Goal: Task Accomplishment & Management: Manage account settings

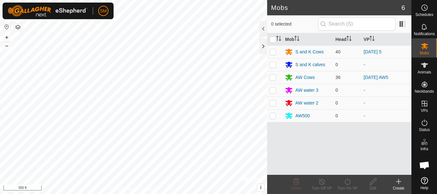
scroll to position [684, 0]
click at [134, 194] on html "SM Schedules Notifications Mobs Animals Neckbands VPs Status Infra Heatmap Help…" at bounding box center [218, 97] width 437 height 194
click at [426, 9] on icon at bounding box center [425, 8] width 8 height 8
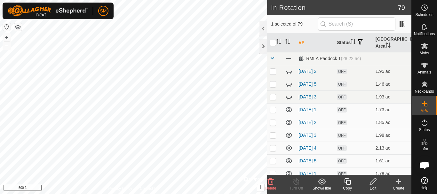
click at [348, 180] on icon at bounding box center [347, 181] width 6 height 6
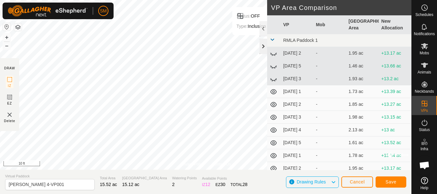
click at [265, 46] on div at bounding box center [263, 46] width 8 height 15
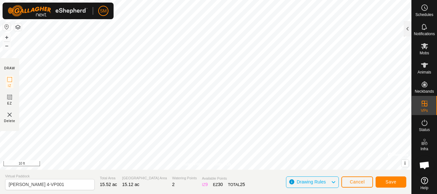
click at [292, 184] on div "Privacy Policy Contact Us Status: OFF Type: Inclusion Zone + – ⇧ i © Mapbox , ©…" at bounding box center [205, 97] width 411 height 194
click at [305, 194] on html "SM Schedules Notifications Mobs Animals Neckbands VPs Status Infra Heatmap Help…" at bounding box center [218, 97] width 437 height 194
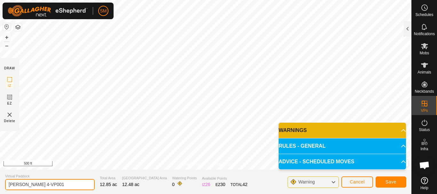
drag, startPoint x: 38, startPoint y: 184, endPoint x: 59, endPoint y: 180, distance: 21.2
click at [59, 180] on input "[PERSON_NAME] 4-VP001" at bounding box center [50, 184] width 90 height 11
type input "[PERSON_NAME] 4.1"
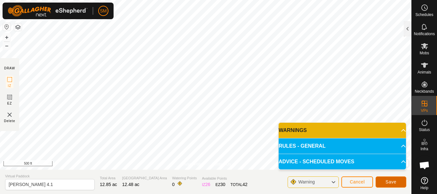
click at [392, 182] on span "Save" at bounding box center [390, 181] width 11 height 5
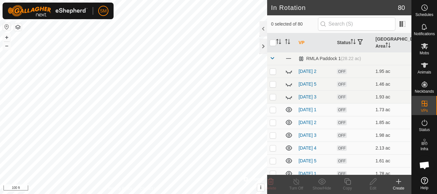
click at [397, 183] on icon at bounding box center [399, 182] width 8 height 8
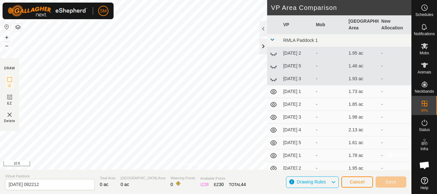
click at [265, 45] on div at bounding box center [263, 46] width 8 height 15
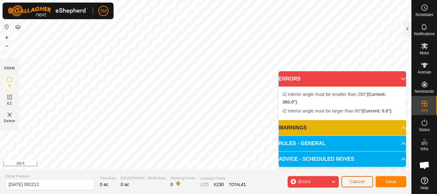
click at [360, 182] on span "Cancel" at bounding box center [357, 181] width 15 height 5
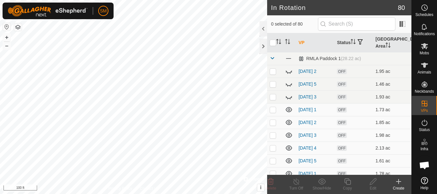
click at [272, 18] on div "In Rotation 80 0 selected of 80 VP Status [GEOGRAPHIC_DATA] Area RMLA Paddock 1…" at bounding box center [205, 97] width 411 height 194
click at [362, 24] on input "text" at bounding box center [356, 23] width 77 height 13
paste input "2021535800081863"
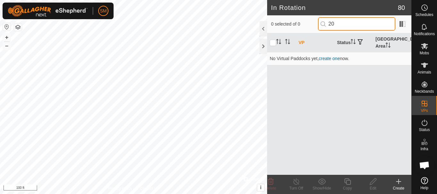
type input "2"
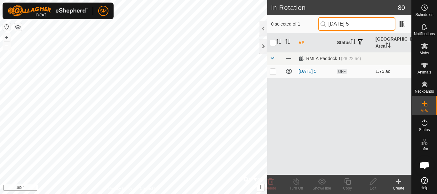
type input "[DATE] 5"
click at [273, 74] on p-checkbox at bounding box center [273, 71] width 6 height 5
checkbox input "true"
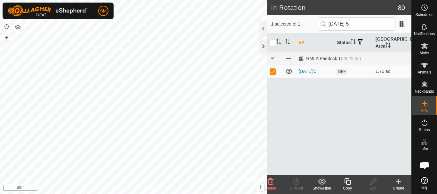
click at [349, 184] on icon at bounding box center [348, 182] width 8 height 8
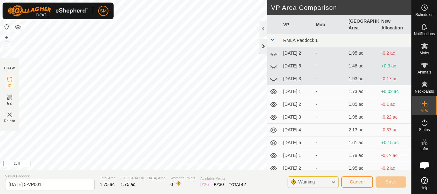
click at [264, 44] on div at bounding box center [263, 46] width 8 height 15
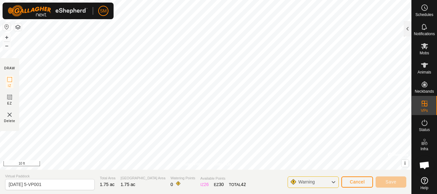
click at [224, 0] on html "SM Schedules Notifications Mobs Animals Neckbands VPs Status Infra Heatmap Help…" at bounding box center [218, 97] width 437 height 194
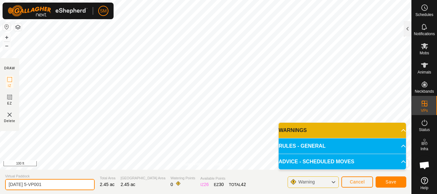
click at [56, 183] on input "[DATE] 5-VP001" at bounding box center [50, 184] width 90 height 11
drag, startPoint x: 33, startPoint y: 184, endPoint x: 0, endPoint y: 186, distance: 32.7
click at [0, 186] on section "Virtual Paddock [DATE] 4 Total Area 2.45 ac Grazing Area 2.45 ac Watering Point…" at bounding box center [205, 182] width 411 height 24
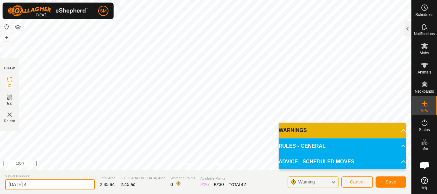
click at [41, 186] on input "[DATE] 4" at bounding box center [50, 184] width 90 height 11
type input "[DATE] 4"
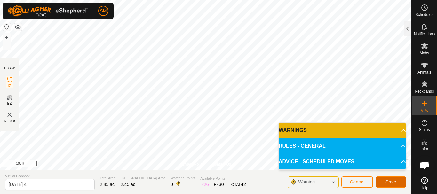
click at [392, 183] on span "Save" at bounding box center [390, 181] width 11 height 5
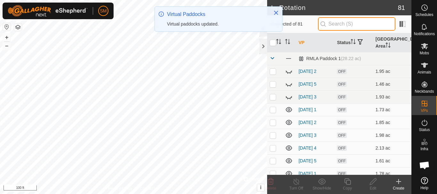
click at [336, 25] on input "text" at bounding box center [356, 23] width 77 height 13
paste input "[DATE]"
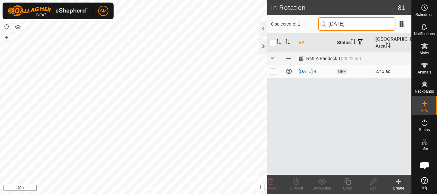
type input "[DATE]"
click at [273, 73] on p-checkbox at bounding box center [273, 71] width 6 height 5
checkbox input "true"
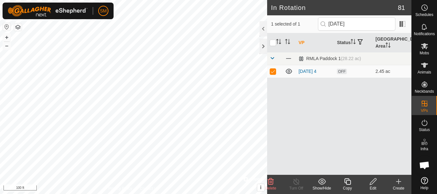
click at [348, 182] on icon at bounding box center [348, 182] width 8 height 8
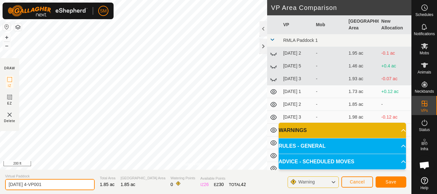
click at [79, 182] on input "[DATE] 4-VP001" at bounding box center [50, 184] width 90 height 11
paste input "text"
type input "[DATE] 5"
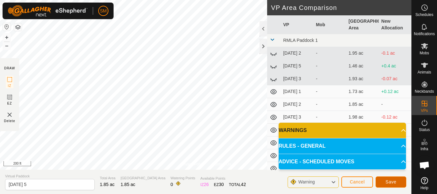
click at [398, 182] on button "Save" at bounding box center [391, 182] width 31 height 11
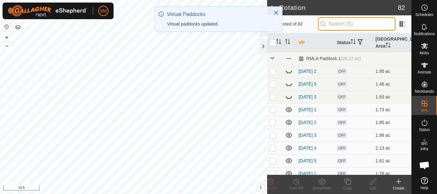
click at [352, 21] on input "text" at bounding box center [356, 23] width 77 height 13
paste input "[DATE]"
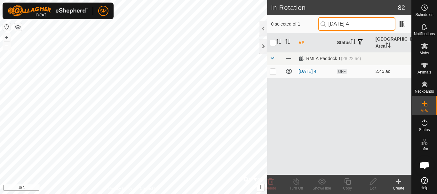
type input "[DATE] 4"
click at [275, 71] on p-checkbox at bounding box center [273, 71] width 6 height 5
checkbox input "true"
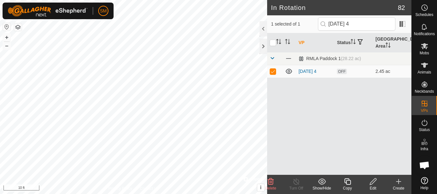
click at [349, 183] on icon at bounding box center [348, 182] width 8 height 8
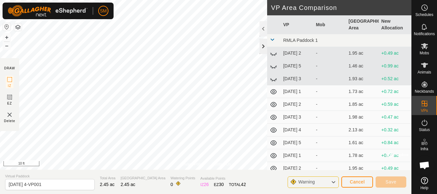
click at [264, 46] on div at bounding box center [263, 46] width 8 height 15
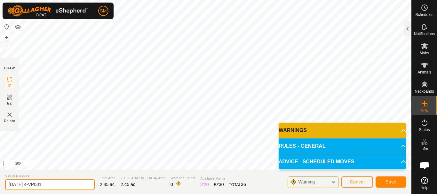
click at [63, 183] on input "[DATE] 4-VP001" at bounding box center [50, 184] width 90 height 11
click at [63, 182] on input "[DATE] 4-VP001" at bounding box center [50, 184] width 90 height 11
paste input "text"
type input "[DATE] 6"
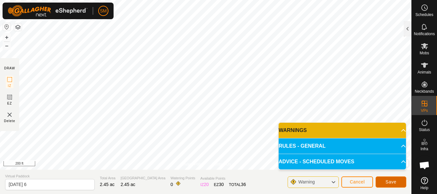
click at [399, 182] on button "Save" at bounding box center [391, 182] width 31 height 11
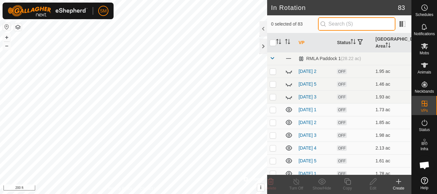
click at [364, 25] on input "text" at bounding box center [356, 23] width 77 height 13
paste input "[DATE]"
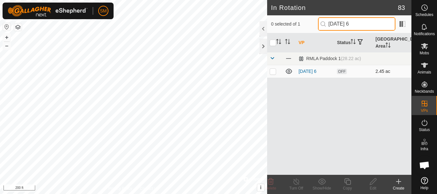
type input "[DATE] 6"
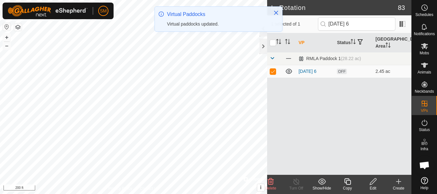
click at [351, 183] on icon at bounding box center [348, 182] width 8 height 8
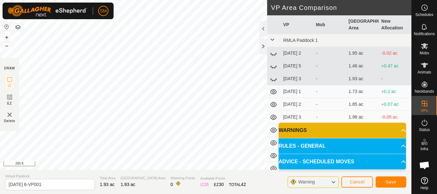
click at [64, 191] on section "Virtual Paddock [DATE] 6-VP001 Total Area 1.93 ac Grazing Area 1.93 ac Watering…" at bounding box center [205, 182] width 411 height 24
drag, startPoint x: 64, startPoint y: 191, endPoint x: 64, endPoint y: 186, distance: 5.4
click at [64, 191] on section "Virtual Paddock [DATE] 6-VP001 Total Area 1.93 ac Grazing Area 1.93 ac Watering…" at bounding box center [205, 182] width 411 height 24
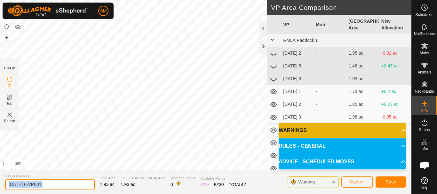
click at [64, 185] on input "[DATE] 6-VP001" at bounding box center [50, 184] width 90 height 11
paste input "text"
type input "[DATE] 1"
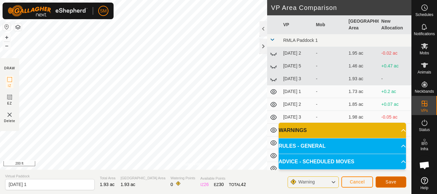
click at [388, 181] on span "Save" at bounding box center [390, 181] width 11 height 5
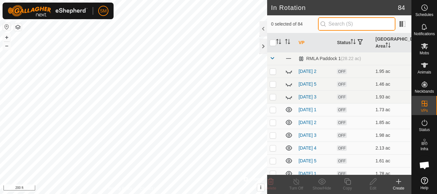
click at [347, 23] on input "text" at bounding box center [356, 23] width 77 height 13
paste input "[DATE]"
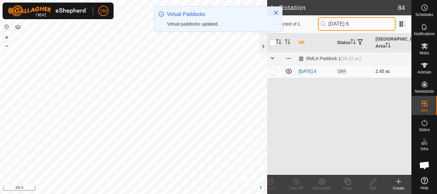
type input "[DATE] 6"
click at [273, 73] on p-checkbox at bounding box center [273, 71] width 6 height 5
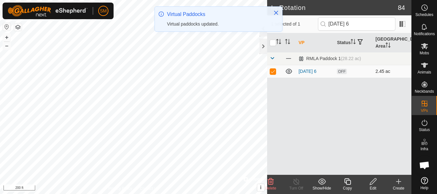
checkbox input "true"
click at [349, 183] on icon at bounding box center [348, 182] width 8 height 8
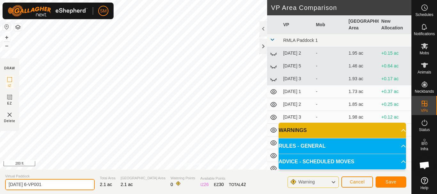
click at [65, 183] on input "[DATE] 6-VP001" at bounding box center [50, 184] width 90 height 11
paste input "text"
type input "[DATE] 2"
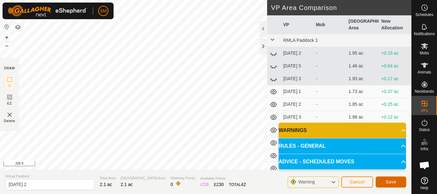
click at [389, 181] on span "Save" at bounding box center [390, 181] width 11 height 5
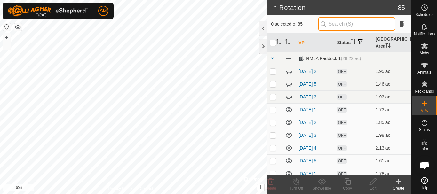
click at [353, 23] on input "text" at bounding box center [356, 23] width 77 height 13
paste input "[DATE]"
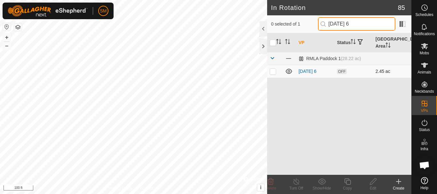
type input "[DATE] 6"
click at [270, 72] on p-checkbox at bounding box center [273, 71] width 6 height 5
checkbox input "true"
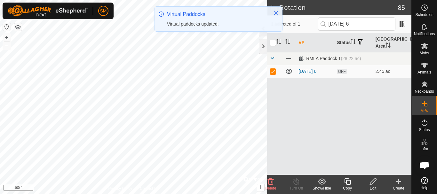
click at [348, 182] on icon at bounding box center [348, 182] width 8 height 8
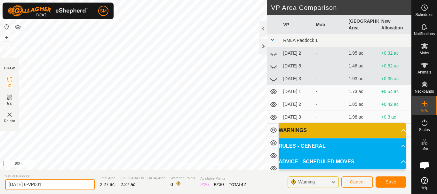
click at [68, 183] on input "[DATE] 6-VP001" at bounding box center [50, 184] width 90 height 11
paste input "text"
type input "[DATE] 3"
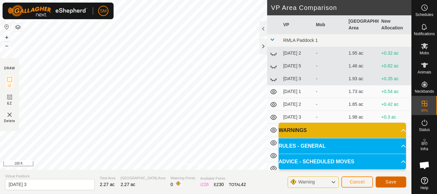
click at [391, 181] on span "Save" at bounding box center [390, 181] width 11 height 5
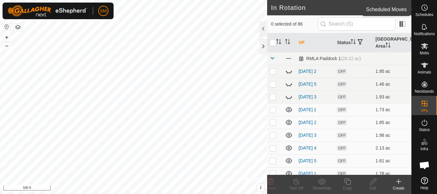
click at [425, 7] on icon at bounding box center [425, 8] width 8 height 8
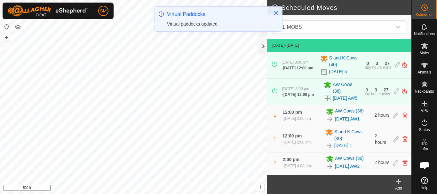
scroll to position [198, 0]
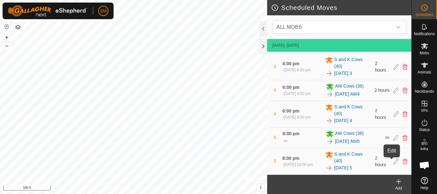
click at [393, 162] on icon at bounding box center [395, 162] width 5 height 6
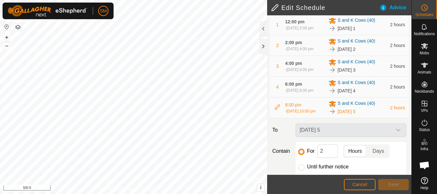
scroll to position [135, 0]
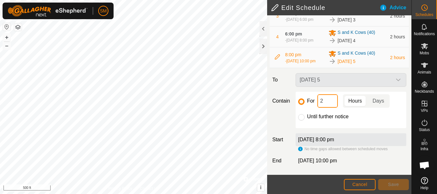
click at [328, 100] on input "2" at bounding box center [327, 100] width 20 height 13
type input "16"
click at [396, 185] on span "Save" at bounding box center [393, 184] width 11 height 5
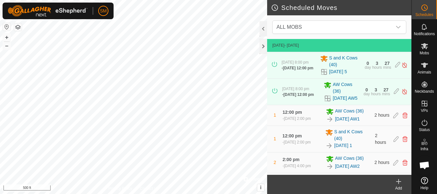
scroll to position [198, 0]
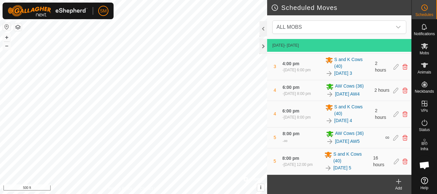
click at [398, 183] on icon at bounding box center [399, 182] width 8 height 8
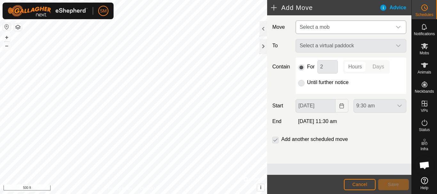
click at [345, 27] on span "Select a mob" at bounding box center [344, 27] width 95 height 13
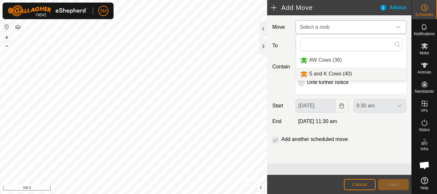
click at [334, 71] on li "S and K Cows (40)" at bounding box center [351, 73] width 110 height 13
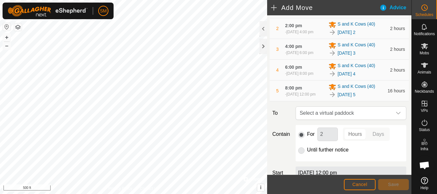
scroll to position [163, 0]
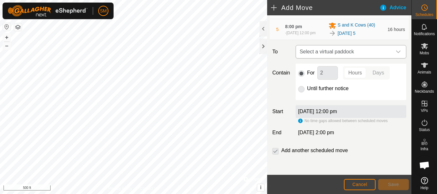
click at [396, 51] on icon "dropdown trigger" at bounding box center [398, 51] width 5 height 5
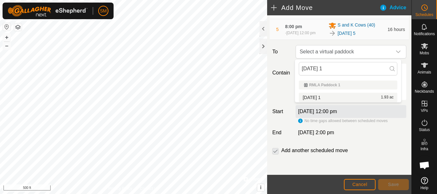
type input "[DATE] 1"
click at [321, 98] on span "[DATE] 1" at bounding box center [312, 97] width 18 height 4
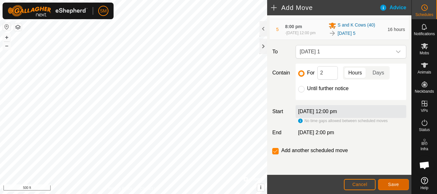
click at [392, 187] on span "Save" at bounding box center [393, 184] width 11 height 5
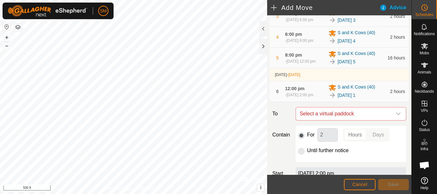
scroll to position [199, 0]
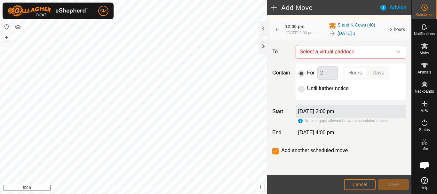
click at [396, 52] on icon "dropdown trigger" at bounding box center [398, 51] width 5 height 5
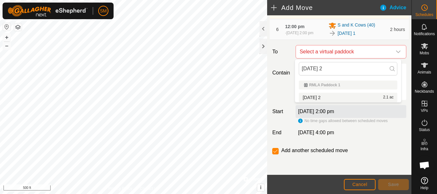
type input "[DATE] 2"
click at [319, 98] on li "[DATE] 2 2.1 ac" at bounding box center [348, 98] width 99 height 10
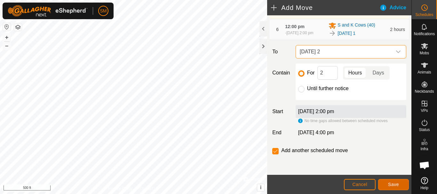
click at [397, 188] on button "Save" at bounding box center [393, 184] width 31 height 11
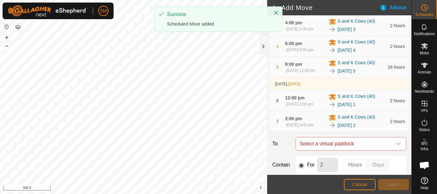
scroll to position [223, 0]
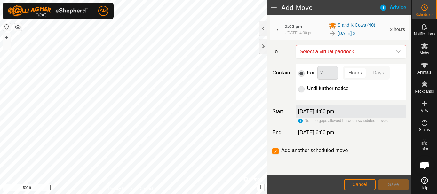
click at [396, 52] on icon "dropdown trigger" at bounding box center [398, 51] width 5 height 5
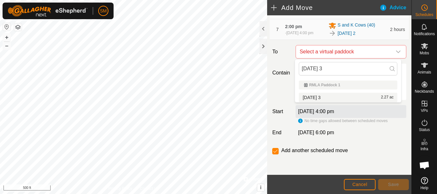
type input "[DATE] 3"
click at [325, 96] on li "[DATE] 3 2.27 ac" at bounding box center [348, 98] width 99 height 10
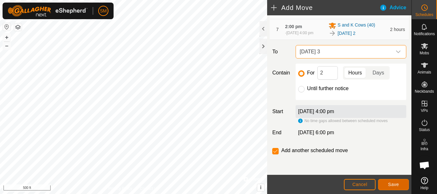
click at [395, 186] on span "Save" at bounding box center [393, 184] width 11 height 5
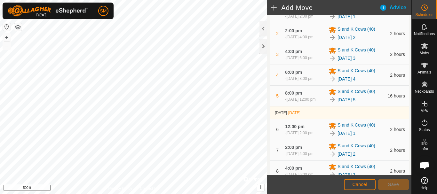
scroll to position [247, 0]
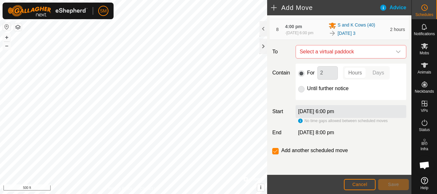
click at [396, 53] on icon "dropdown trigger" at bounding box center [398, 51] width 5 height 5
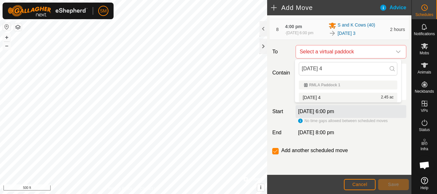
type input "[DATE] 4"
click at [328, 98] on li "[DATE] 4 2.45 ac" at bounding box center [348, 98] width 99 height 10
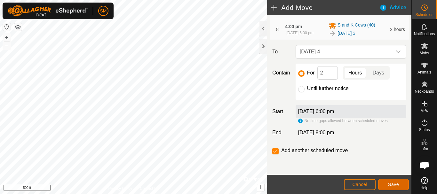
click at [394, 185] on span "Save" at bounding box center [393, 184] width 11 height 5
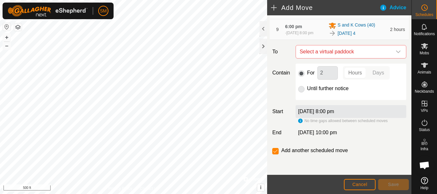
scroll to position [270, 0]
click at [396, 52] on icon "dropdown trigger" at bounding box center [398, 51] width 5 height 5
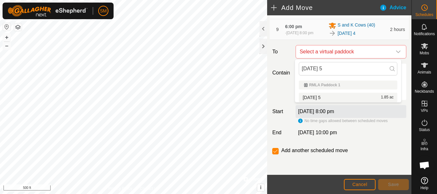
type input "[DATE] 5"
click at [323, 95] on li "[DATE] 5 1.85 ac" at bounding box center [348, 98] width 99 height 10
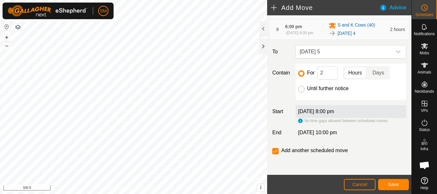
click at [299, 90] on input "Until further notice" at bounding box center [301, 89] width 6 height 6
radio input "true"
checkbox input "false"
click at [300, 75] on input "For" at bounding box center [301, 73] width 6 height 6
radio input "true"
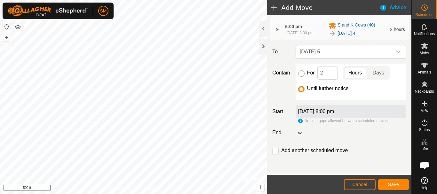
checkbox input "true"
click at [321, 75] on input "2" at bounding box center [327, 72] width 20 height 13
type input "16"
click at [393, 186] on span "Save" at bounding box center [393, 184] width 11 height 5
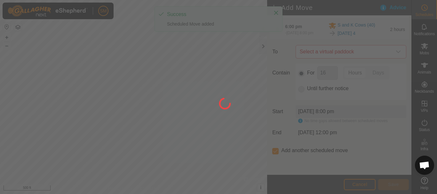
scroll to position [5, 0]
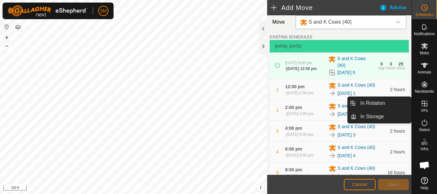
click at [427, 105] on icon at bounding box center [425, 104] width 6 height 6
click at [381, 104] on link "In Rotation" at bounding box center [383, 103] width 55 height 13
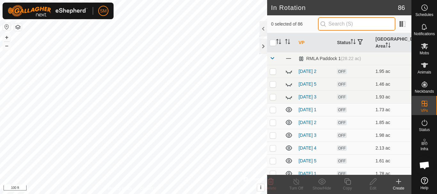
click at [355, 22] on input "text" at bounding box center [356, 23] width 77 height 13
paste input "[DATE]"
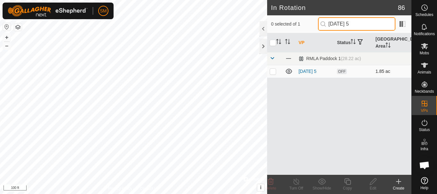
type input "[DATE] 5"
click at [271, 73] on p-checkbox at bounding box center [273, 71] width 6 height 5
checkbox input "true"
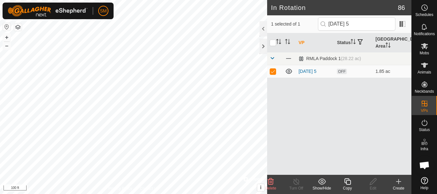
click at [350, 183] on icon at bounding box center [348, 182] width 8 height 8
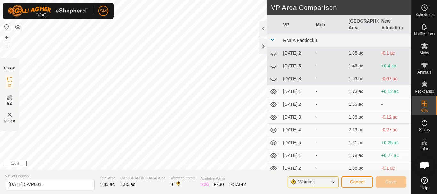
click at [101, 170] on div "Privacy Policy Contact Us Status: OFF Type: Inclusion Zone + – ⇧ i © Mapbox , ©…" at bounding box center [205, 97] width 411 height 194
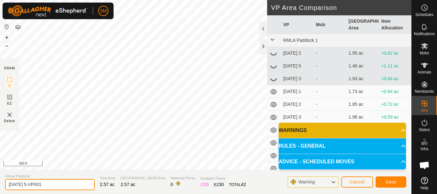
click at [79, 185] on input "[DATE] 5-VP001" at bounding box center [50, 184] width 90 height 11
paste input "text"
drag, startPoint x: 33, startPoint y: 185, endPoint x: 8, endPoint y: 186, distance: 25.6
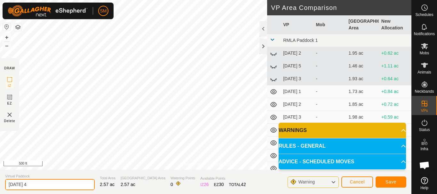
click at [8, 186] on input "[DATE] 4" at bounding box center [50, 184] width 90 height 11
click at [52, 187] on input "[DATE] 4" at bounding box center [50, 184] width 90 height 11
type input "[DATE] 4"
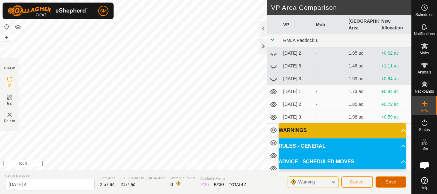
click at [393, 183] on span "Save" at bounding box center [390, 181] width 11 height 5
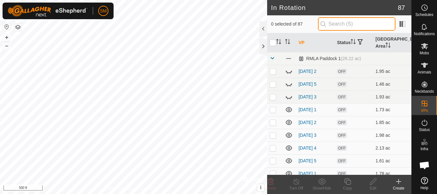
click at [352, 25] on input "text" at bounding box center [356, 23] width 77 height 13
paste input "[DATE]"
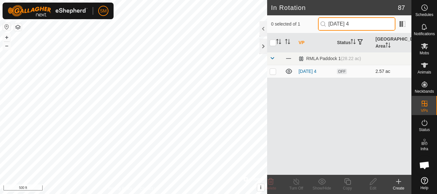
type input "[DATE] 4"
click at [273, 71] on p-checkbox at bounding box center [273, 71] width 6 height 5
checkbox input "true"
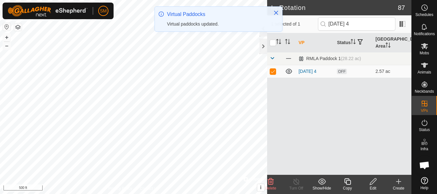
click at [347, 181] on icon at bounding box center [348, 182] width 8 height 8
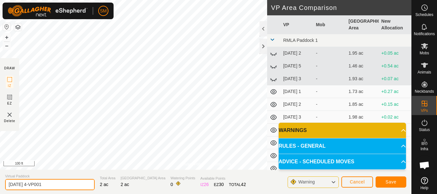
click at [56, 184] on input "[DATE] 4-VP001" at bounding box center [50, 184] width 90 height 11
paste input "text"
type input "[DATE] 5"
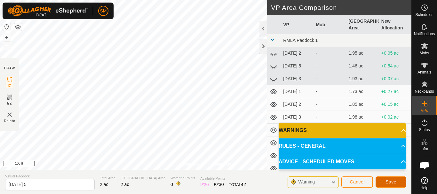
click at [396, 180] on button "Save" at bounding box center [391, 182] width 31 height 11
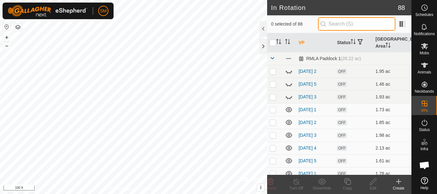
click at [342, 29] on input "text" at bounding box center [356, 23] width 77 height 13
paste input "[DATE]"
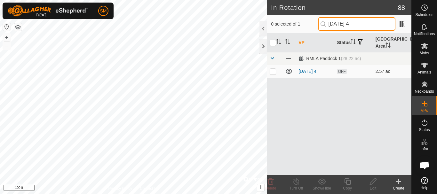
type input "[DATE] 4"
click at [274, 72] on p-checkbox at bounding box center [273, 71] width 6 height 5
checkbox input "true"
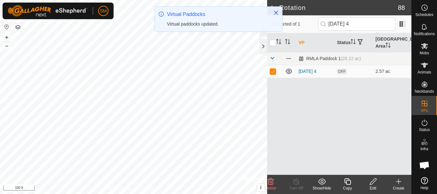
click at [348, 183] on icon at bounding box center [348, 182] width 8 height 8
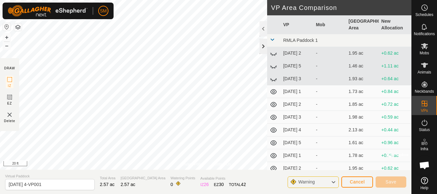
click at [262, 46] on div at bounding box center [263, 46] width 8 height 15
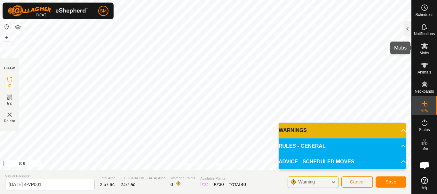
click at [415, 55] on div "Schedules Notifications Mobs Animals Neckbands VPs Status Infra Heatmap Help Pr…" at bounding box center [218, 97] width 437 height 194
click at [216, 191] on div "Privacy Policy Contact Us Status: OFF Type: Inclusion Zone + – ⇧ i © Mapbox , ©…" at bounding box center [205, 97] width 411 height 194
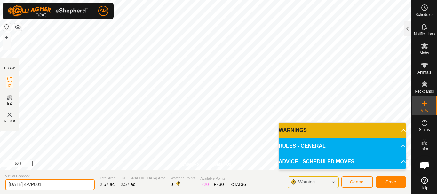
click at [70, 184] on input "[DATE] 4-VP001" at bounding box center [50, 184] width 90 height 11
paste input "text"
type input "[DATE] 6"
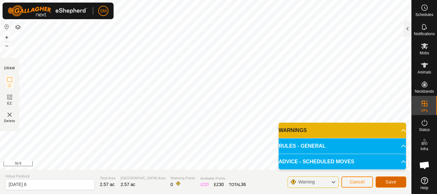
click at [393, 183] on span "Save" at bounding box center [390, 181] width 11 height 5
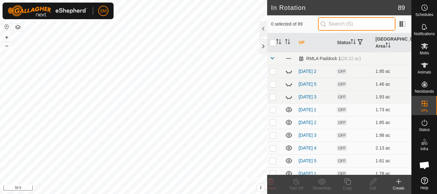
click at [357, 19] on input "text" at bounding box center [356, 23] width 77 height 13
paste input "[DATE]"
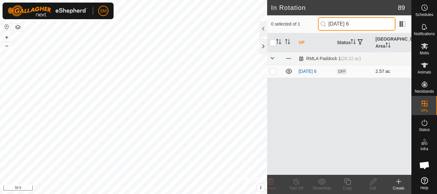
type input "[DATE] 6"
click at [273, 72] on p-checkbox at bounding box center [273, 71] width 6 height 5
checkbox input "true"
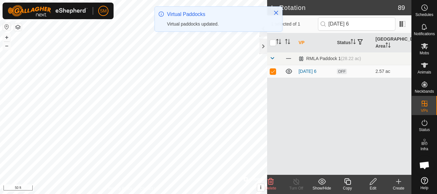
click at [350, 180] on icon at bounding box center [347, 181] width 6 height 6
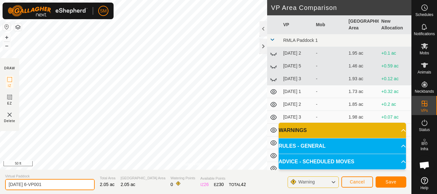
click at [59, 185] on input "[DATE] 6-VP001" at bounding box center [50, 184] width 90 height 11
paste input "text"
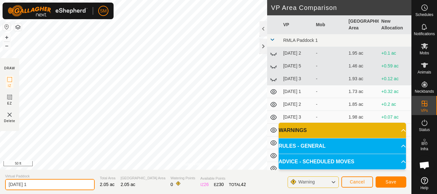
type input "[DATE] 1"
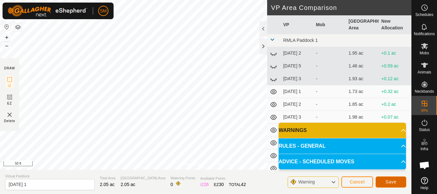
click at [397, 186] on button "Save" at bounding box center [391, 182] width 31 height 11
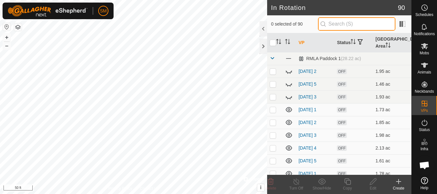
click at [349, 22] on input "text" at bounding box center [356, 23] width 77 height 13
paste input "[DATE]"
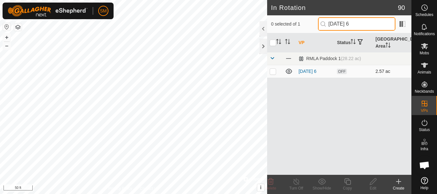
type input "[DATE] 6"
click at [278, 72] on td at bounding box center [274, 71] width 15 height 13
checkbox input "true"
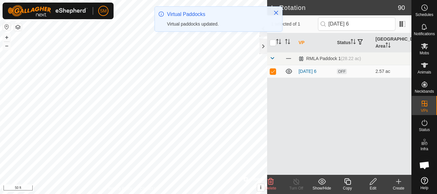
click at [348, 183] on icon at bounding box center [348, 182] width 8 height 8
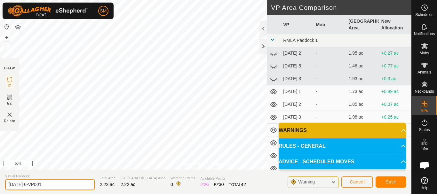
click at [65, 183] on input "[DATE] 6-VP001" at bounding box center [50, 184] width 90 height 11
paste input "text"
type input "[DATE] 2"
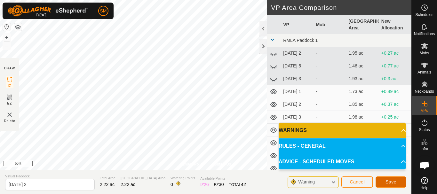
click at [398, 184] on button "Save" at bounding box center [391, 182] width 31 height 11
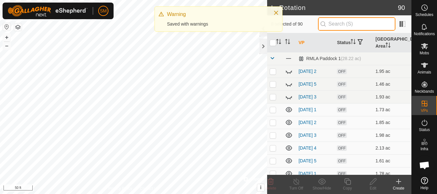
click at [355, 23] on input "text" at bounding box center [356, 23] width 77 height 13
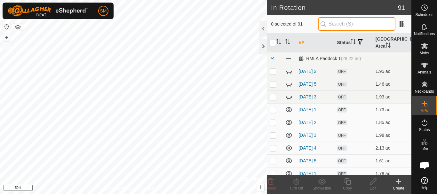
paste input "[DATE]"
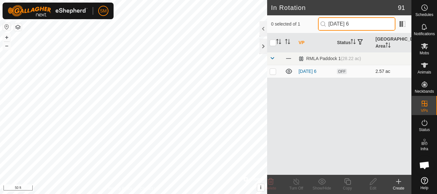
type input "[DATE] 6"
click at [274, 73] on p-checkbox at bounding box center [273, 71] width 6 height 5
checkbox input "true"
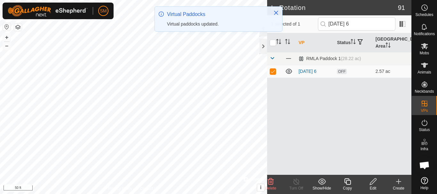
click at [348, 184] on icon at bounding box center [348, 182] width 8 height 8
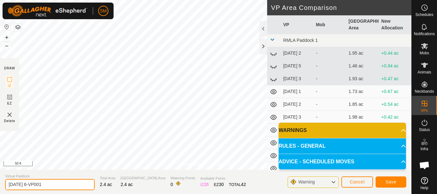
click at [74, 186] on input "[DATE] 6-VP001" at bounding box center [50, 184] width 90 height 11
click at [74, 187] on input "[DATE] 6-VP001" at bounding box center [50, 184] width 90 height 11
paste input "text"
type input "[DATE] 3"
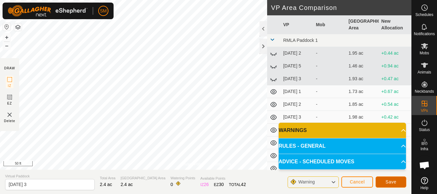
click at [386, 181] on span "Save" at bounding box center [390, 181] width 11 height 5
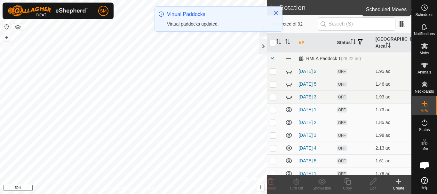
click at [425, 11] on circle at bounding box center [425, 8] width 6 height 6
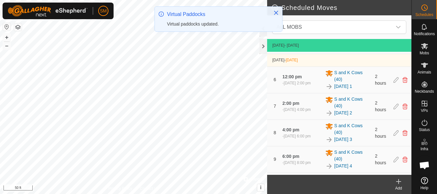
scroll to position [343, 0]
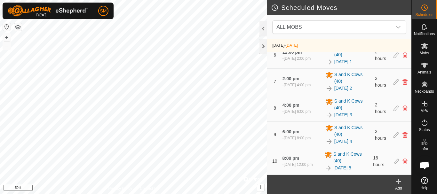
click at [396, 186] on div "Add" at bounding box center [399, 189] width 26 height 6
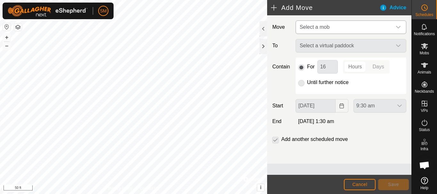
click at [400, 26] on icon "dropdown trigger" at bounding box center [398, 27] width 4 height 3
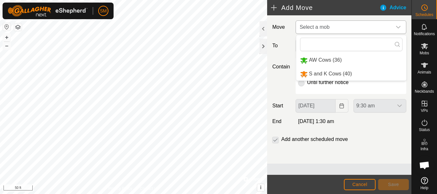
click at [326, 74] on li "S and K Cows (40)" at bounding box center [351, 73] width 110 height 13
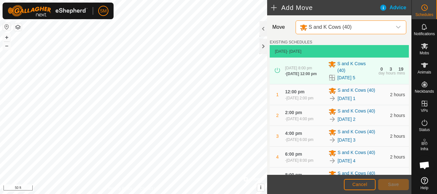
scroll to position [294, 0]
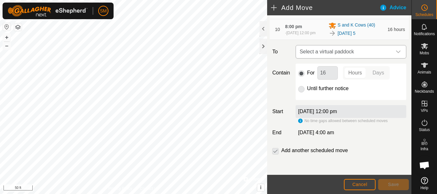
click at [396, 54] on div "dropdown trigger" at bounding box center [398, 51] width 13 height 13
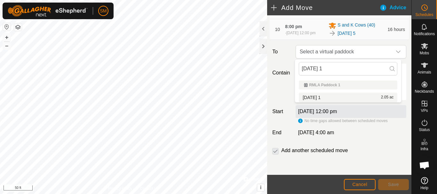
type input "[DATE] 1"
click at [326, 95] on li "[DATE] 1 2.05 ac" at bounding box center [348, 98] width 99 height 10
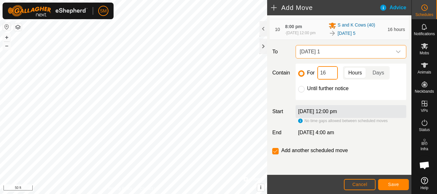
click at [328, 73] on input "16" at bounding box center [327, 72] width 20 height 13
type input "2"
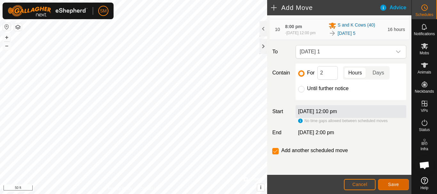
click at [394, 182] on span "Save" at bounding box center [393, 184] width 11 height 5
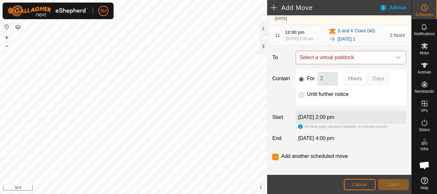
scroll to position [330, 0]
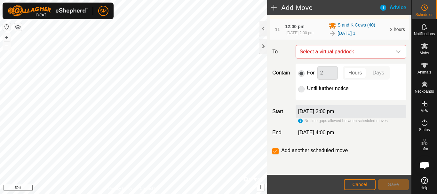
click at [392, 56] on div "dropdown trigger" at bounding box center [398, 51] width 13 height 13
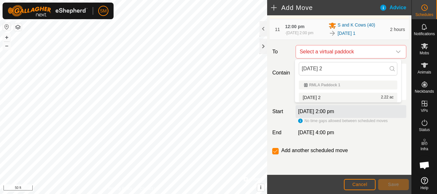
type input "[DATE] 2"
click at [312, 97] on span "[DATE] 2" at bounding box center [312, 97] width 18 height 4
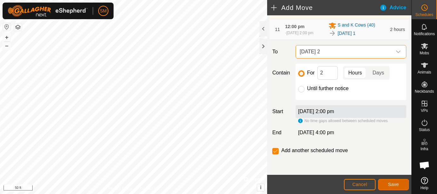
click at [392, 184] on span "Save" at bounding box center [393, 184] width 11 height 5
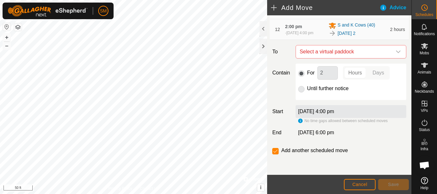
scroll to position [354, 0]
click at [396, 53] on icon "dropdown trigger" at bounding box center [398, 51] width 5 height 5
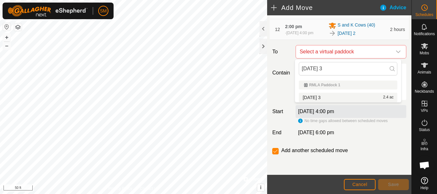
type input "[DATE] 3"
click at [327, 98] on li "[DATE] 3 2.4 ac" at bounding box center [348, 98] width 99 height 10
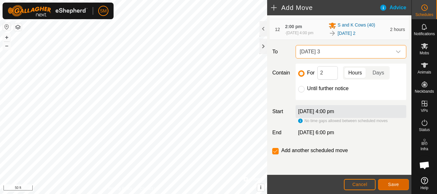
click at [392, 185] on span "Save" at bounding box center [393, 184] width 11 height 5
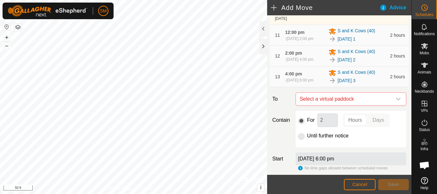
scroll to position [378, 0]
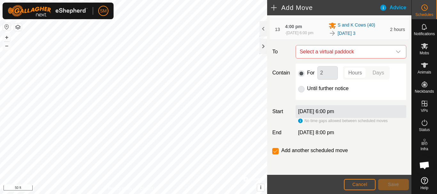
click at [396, 54] on icon "dropdown trigger" at bounding box center [398, 51] width 5 height 5
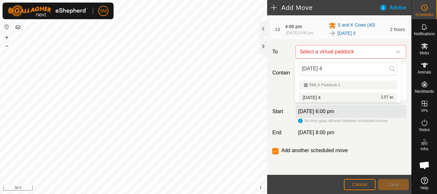
type input "[DATE] 4"
click at [322, 98] on li "[DATE] 4 2.57 ac" at bounding box center [348, 98] width 99 height 10
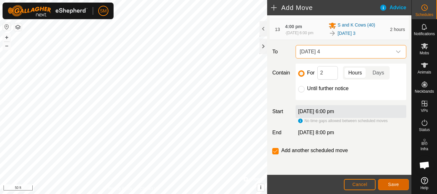
click at [393, 184] on span "Save" at bounding box center [393, 184] width 11 height 5
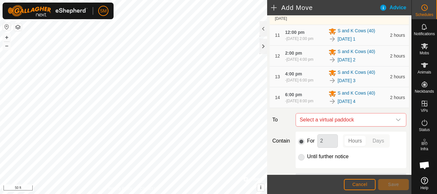
scroll to position [358, 0]
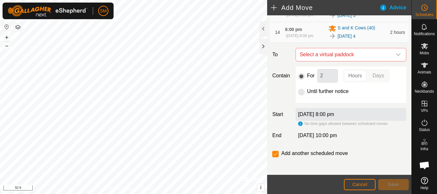
click at [396, 54] on icon "dropdown trigger" at bounding box center [398, 54] width 5 height 5
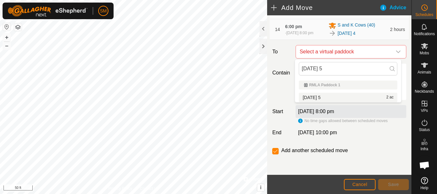
type input "[DATE] 5"
click at [322, 96] on li "[DATE] 5 2 ac" at bounding box center [348, 98] width 99 height 10
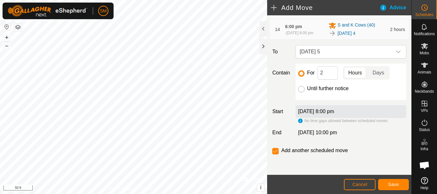
click at [300, 91] on input "Until further notice" at bounding box center [301, 89] width 6 height 6
radio input "true"
checkbox input "false"
click at [394, 187] on span "Save" at bounding box center [393, 184] width 11 height 5
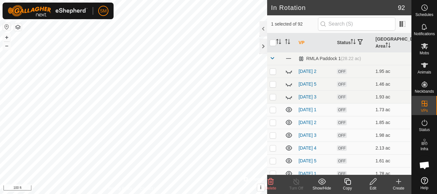
checkbox input "false"
